Goal: Task Accomplishment & Management: Use online tool/utility

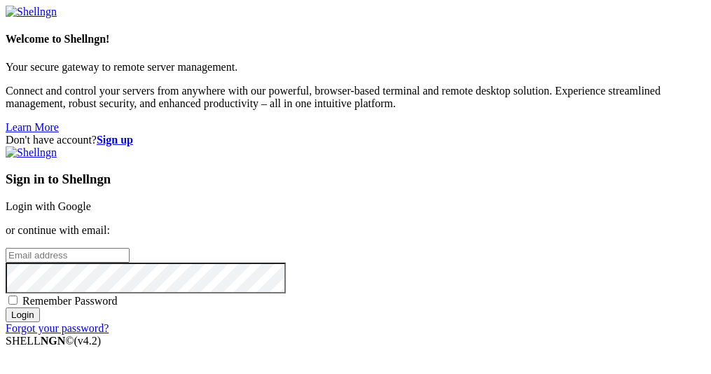
click at [118, 302] on span "Remember Password" at bounding box center [69, 301] width 95 height 12
click at [18, 302] on input "Remember Password" at bounding box center [12, 300] width 9 height 9
checkbox input "true"
click at [130, 248] on input "email" at bounding box center [68, 255] width 124 height 15
type input "[EMAIL_ADDRESS][DOMAIN_NAME]"
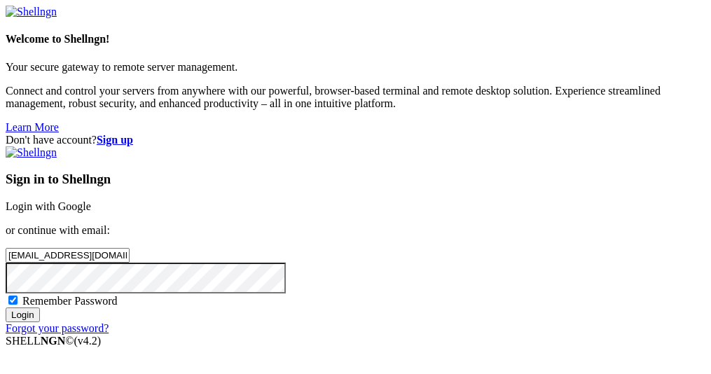
click at [6, 308] on input "Login" at bounding box center [23, 315] width 34 height 15
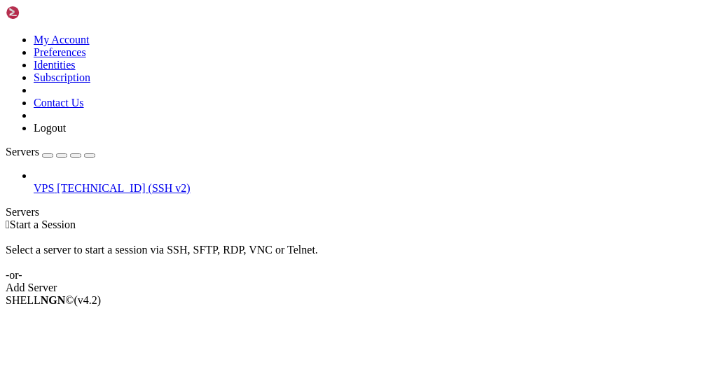
click at [74, 182] on span "[TECHNICAL_ID] (SSH v2)" at bounding box center [123, 188] width 133 height 12
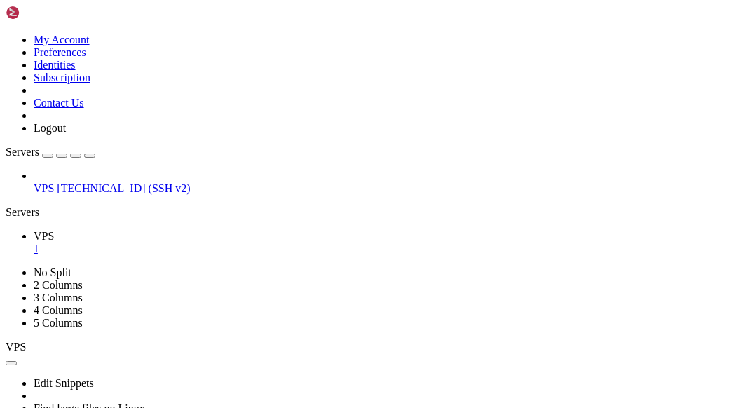
scroll to position [25, 0]
drag, startPoint x: 299, startPoint y: 766, endPoint x: 202, endPoint y: 756, distance: 97.9
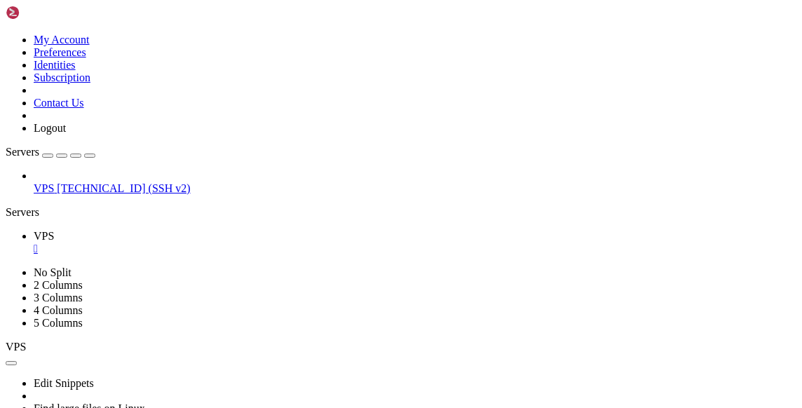
scroll to position [328, 0]
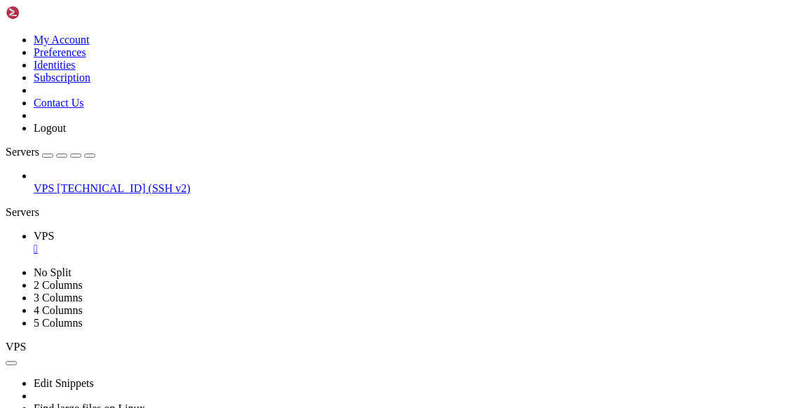
scroll to position [13, 3]
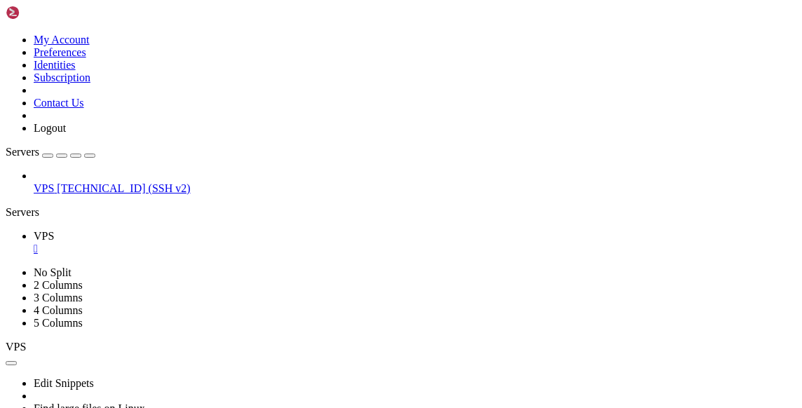
drag, startPoint x: 283, startPoint y: 770, endPoint x: 244, endPoint y: 769, distance: 39.3
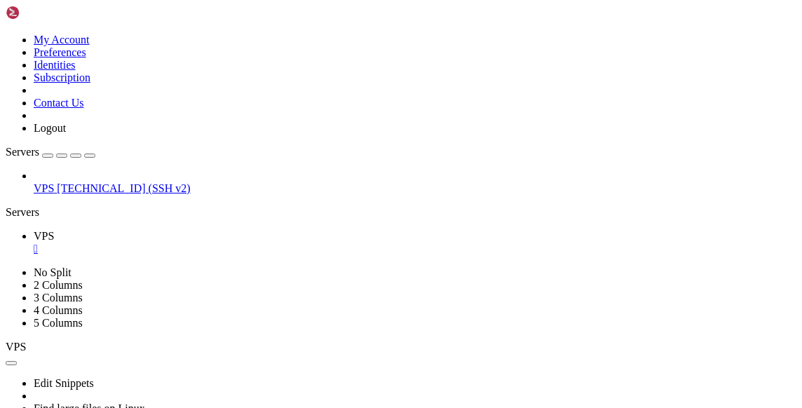
drag, startPoint x: 260, startPoint y: 604, endPoint x: 252, endPoint y: 701, distance: 97.8
drag, startPoint x: 258, startPoint y: 729, endPoint x: 414, endPoint y: 772, distance: 162.0
copy div "MQTT publish: topic 'homeassistant/binary_sensor/122105103981 01101501091131161…"
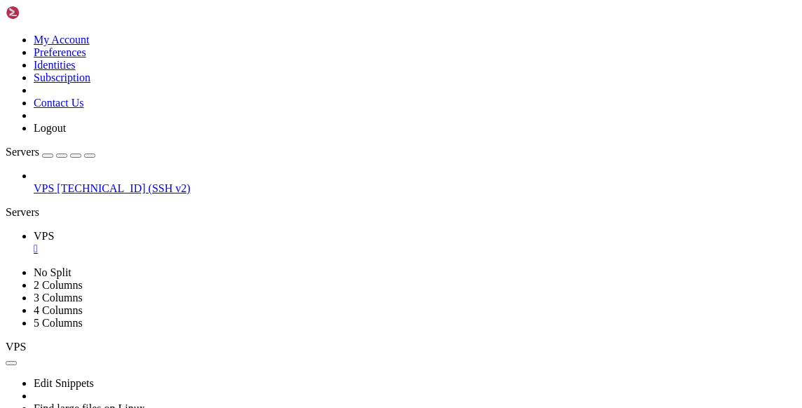
drag, startPoint x: 542, startPoint y: 756, endPoint x: 48, endPoint y: 734, distance: 495.2
drag, startPoint x: 427, startPoint y: 775, endPoint x: 76, endPoint y: 563, distance: 409.3
